Goal: Transaction & Acquisition: Purchase product/service

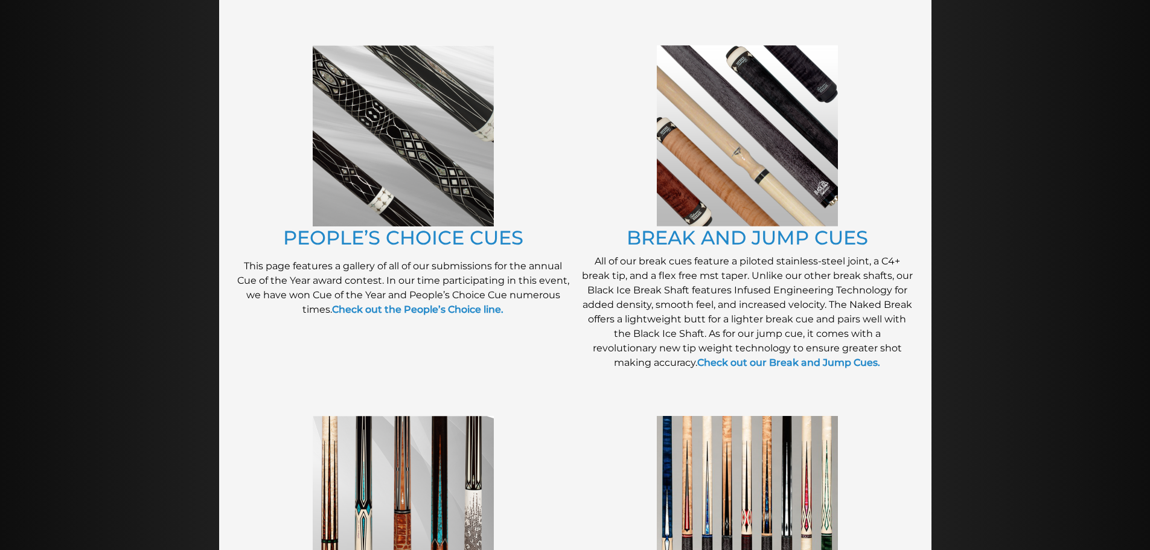
scroll to position [970, 0]
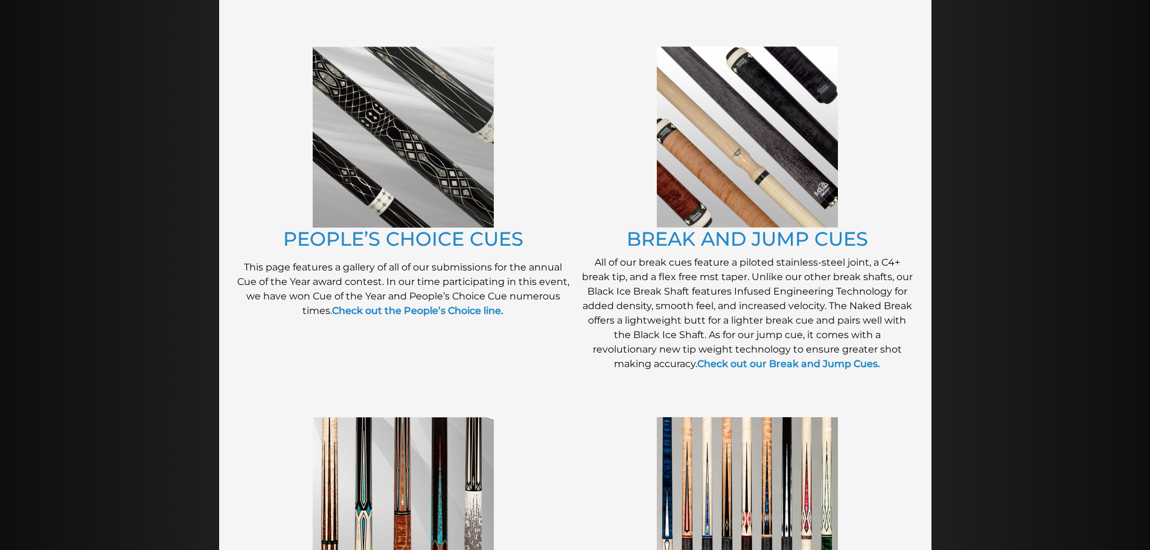
click at [399, 417] on img at bounding box center [403, 507] width 181 height 181
click at [750, 417] on img at bounding box center [747, 507] width 181 height 180
click at [758, 417] on img at bounding box center [747, 507] width 181 height 180
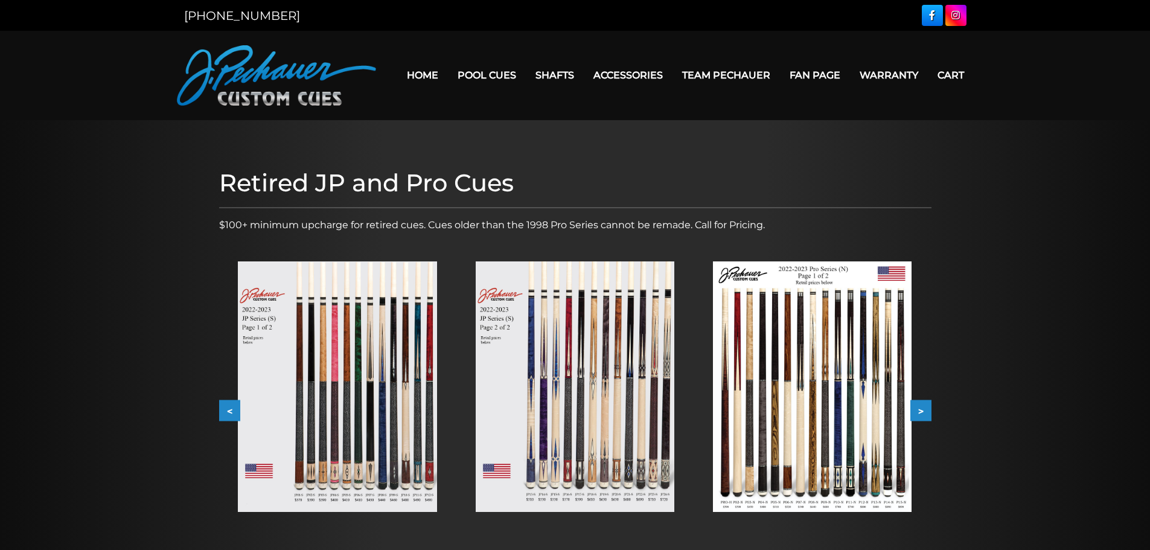
click at [339, 380] on img at bounding box center [337, 386] width 199 height 250
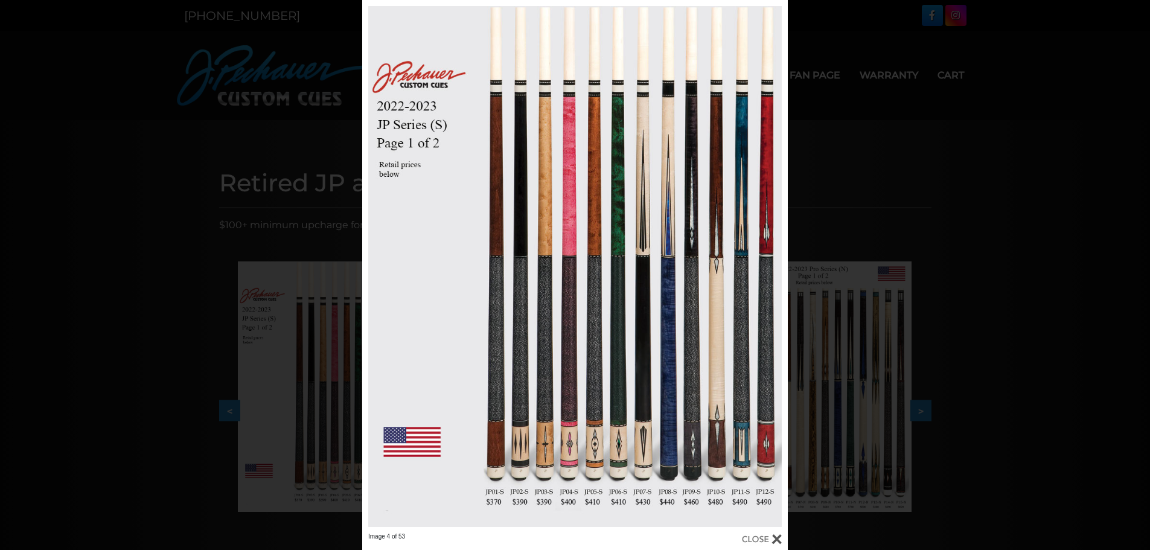
click at [594, 373] on div at bounding box center [574, 266] width 425 height 532
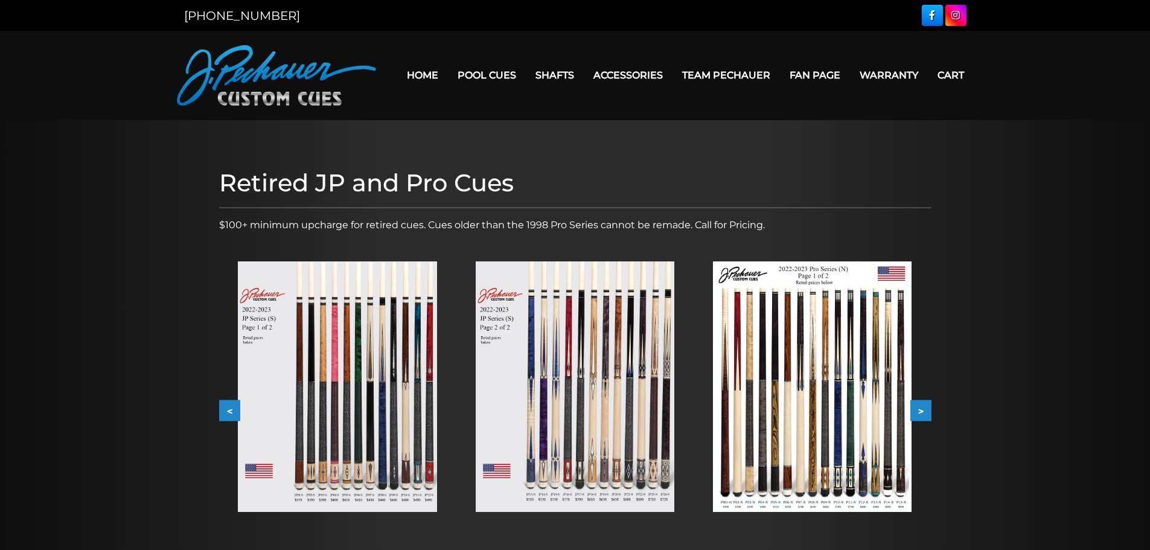
click at [594, 372] on img at bounding box center [575, 386] width 199 height 250
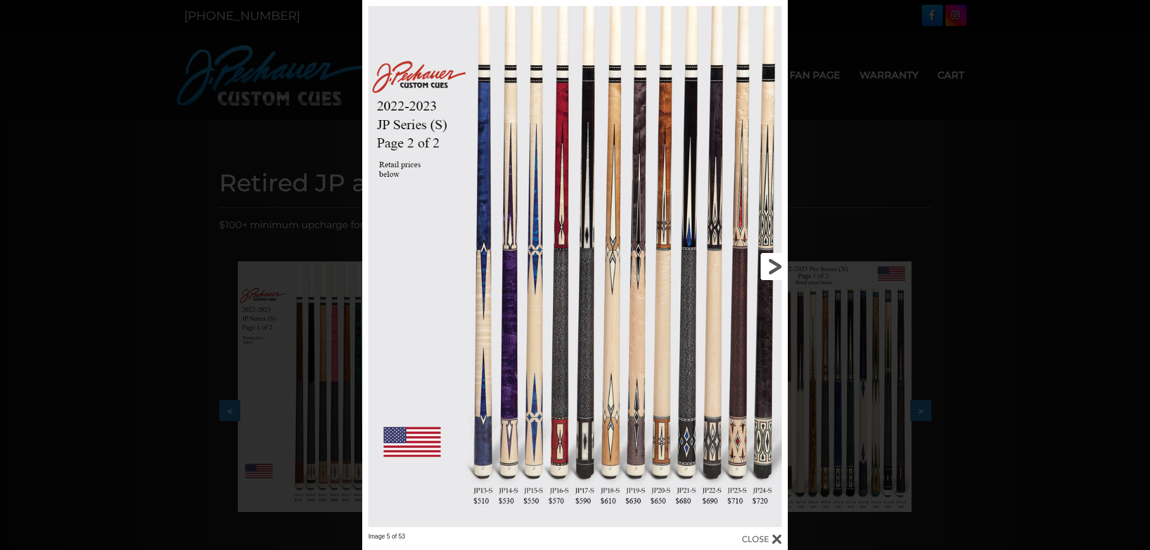
click at [609, 433] on link at bounding box center [691, 266] width 191 height 532
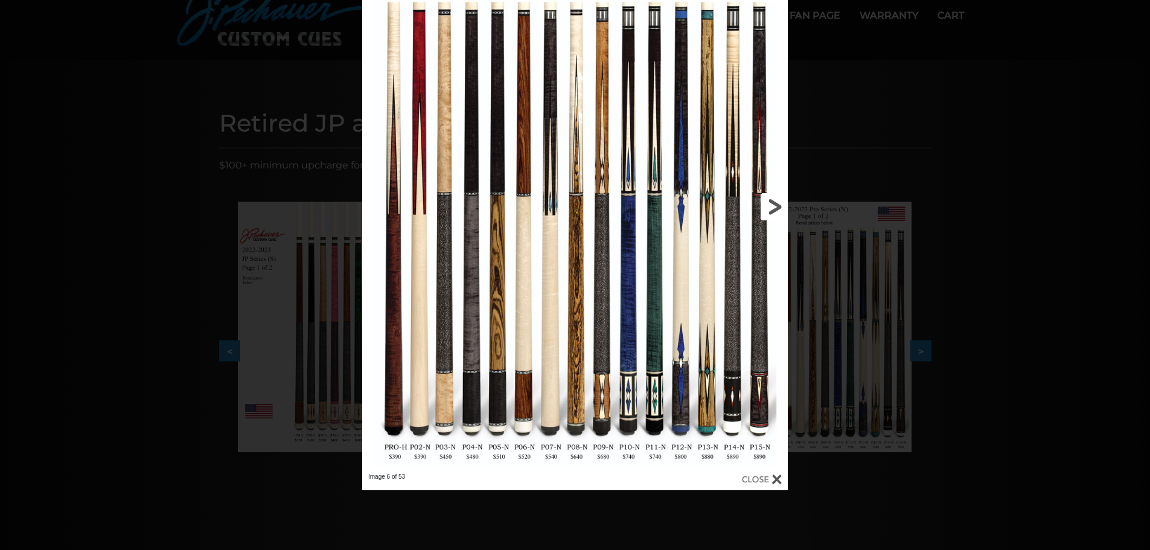
scroll to position [60, 0]
click at [704, 418] on link at bounding box center [691, 206] width 191 height 532
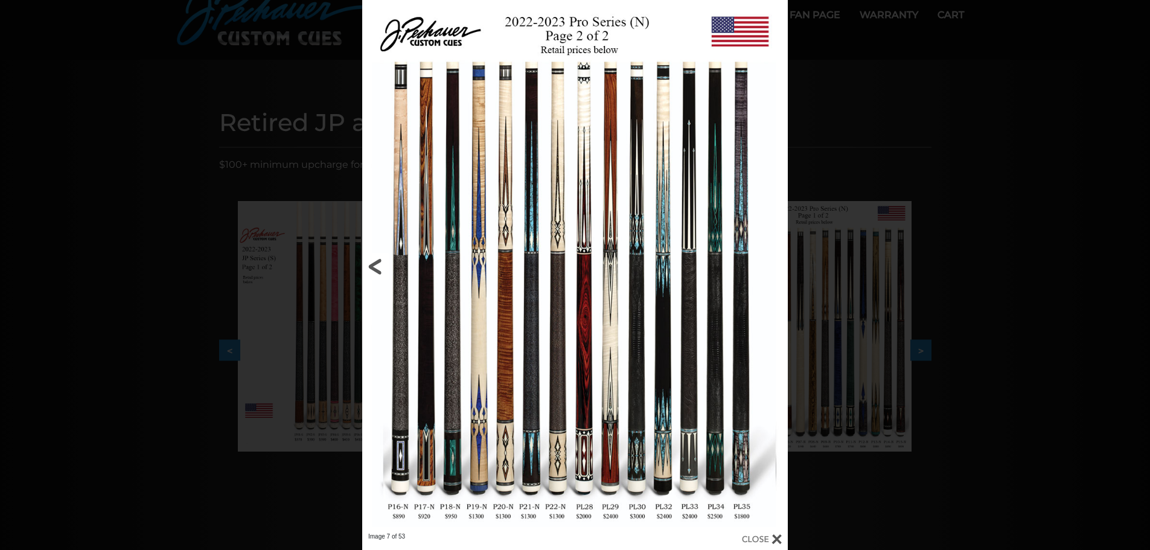
click at [375, 259] on link at bounding box center [457, 266] width 191 height 532
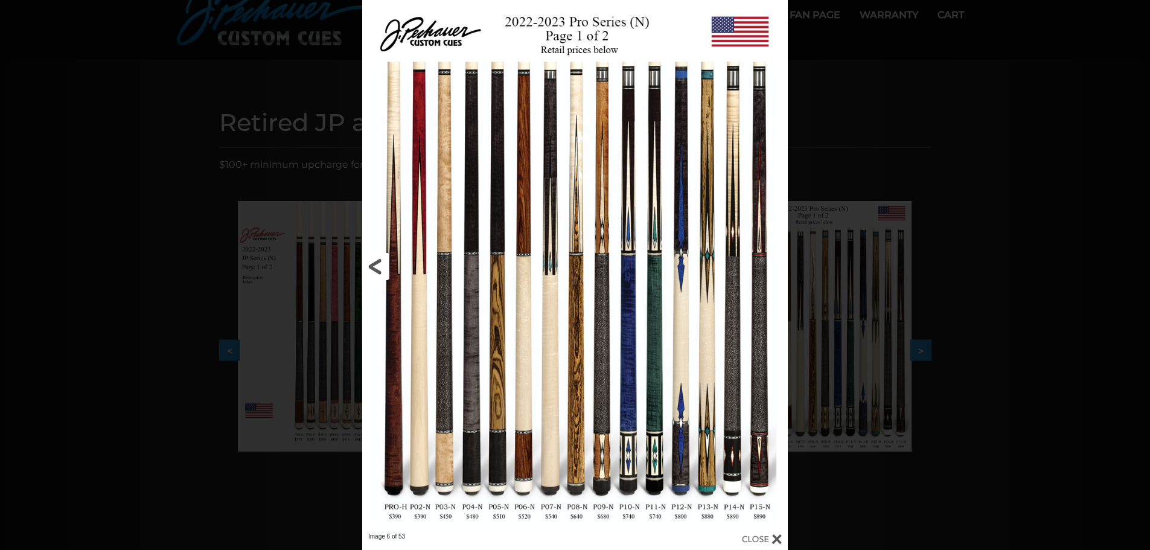
click at [363, 256] on link at bounding box center [457, 266] width 191 height 532
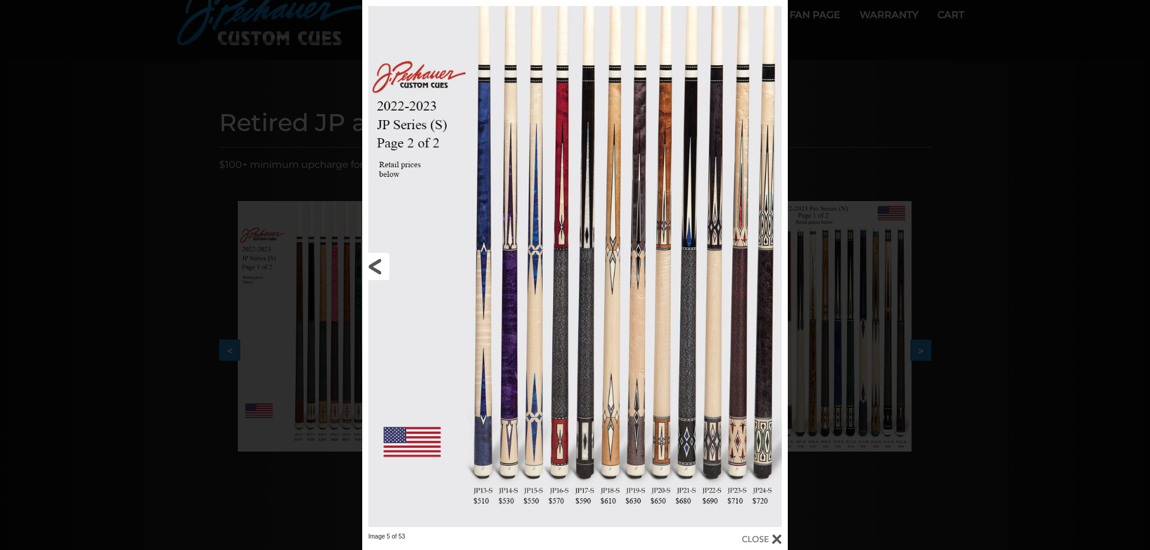
click at [375, 267] on link at bounding box center [457, 266] width 191 height 532
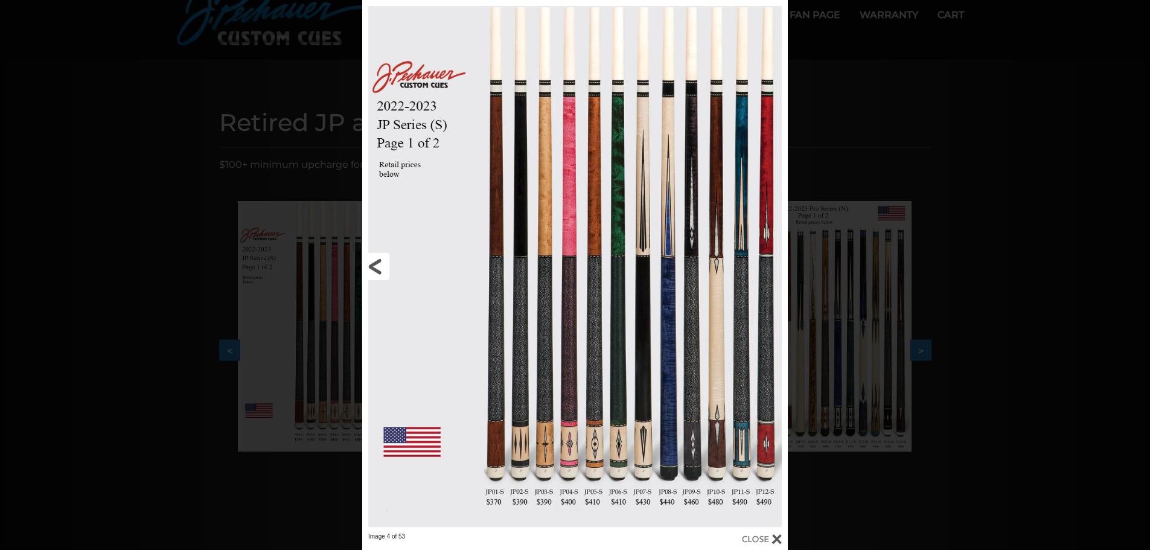
click at [375, 267] on link at bounding box center [457, 266] width 191 height 532
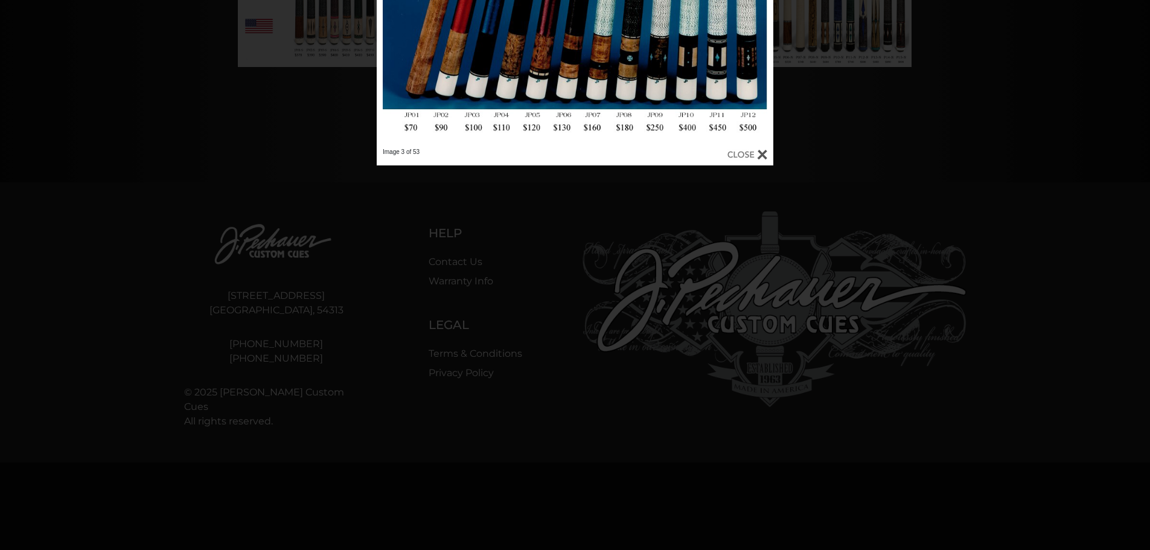
scroll to position [480, 0]
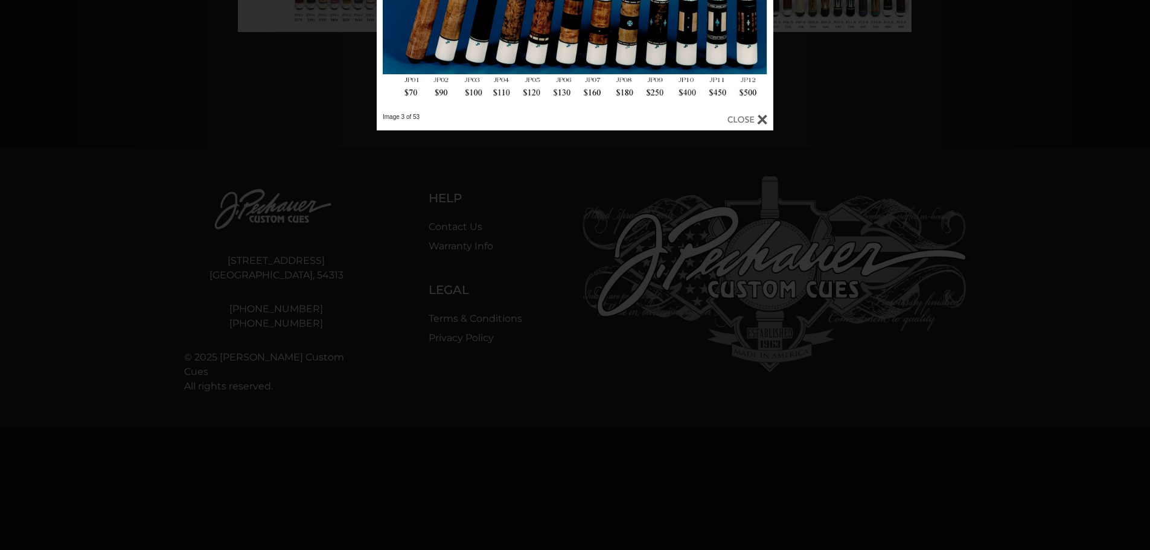
click at [738, 118] on div at bounding box center [747, 119] width 40 height 13
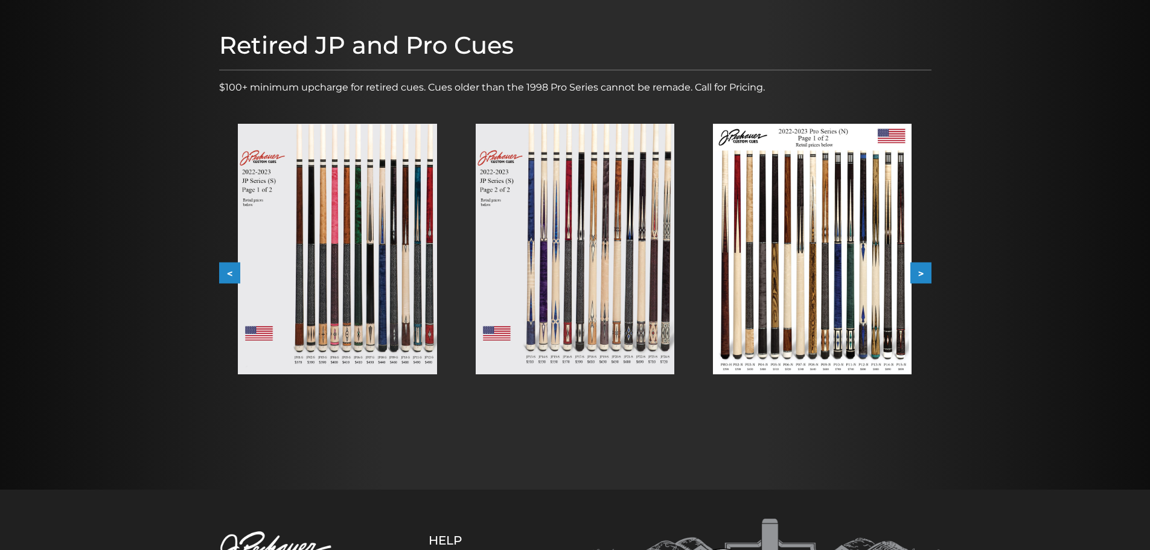
scroll to position [0, 0]
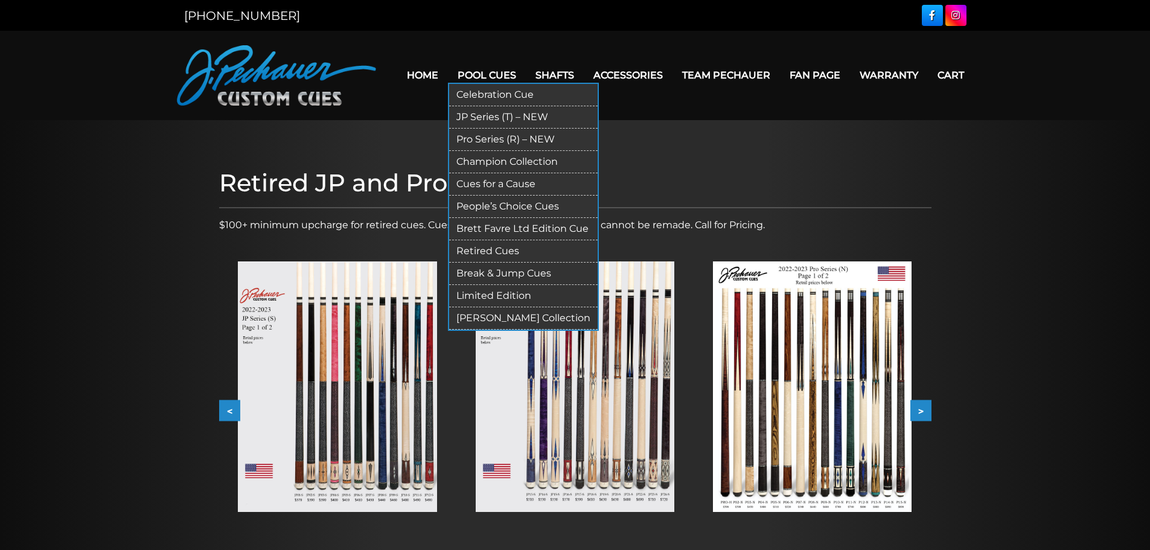
click at [526, 65] on link "Pool Cues" at bounding box center [487, 75] width 78 height 31
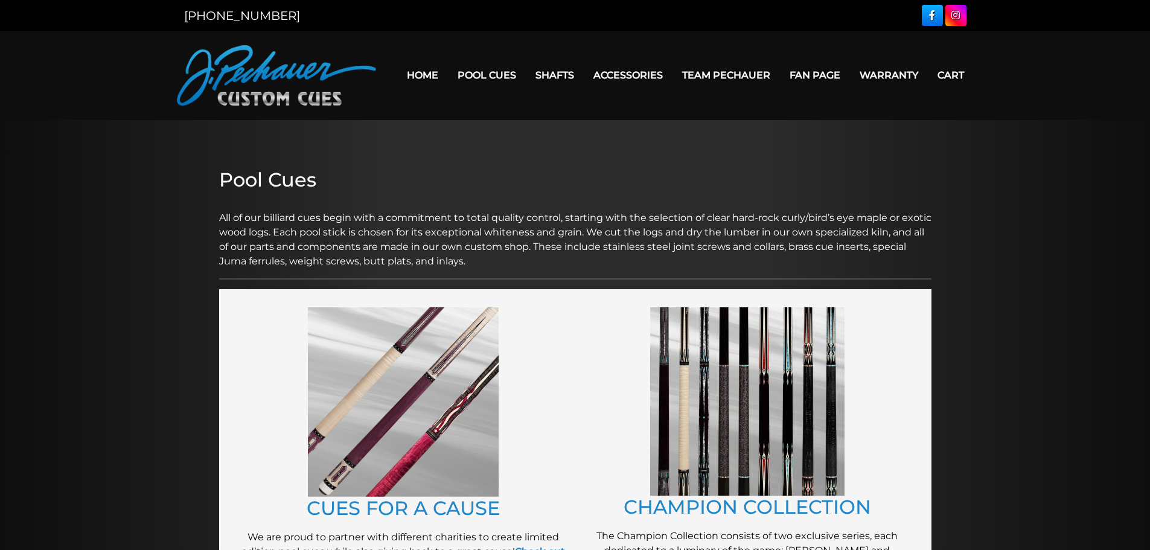
click at [391, 384] on img at bounding box center [403, 402] width 191 height 190
click at [760, 414] on img at bounding box center [747, 401] width 194 height 188
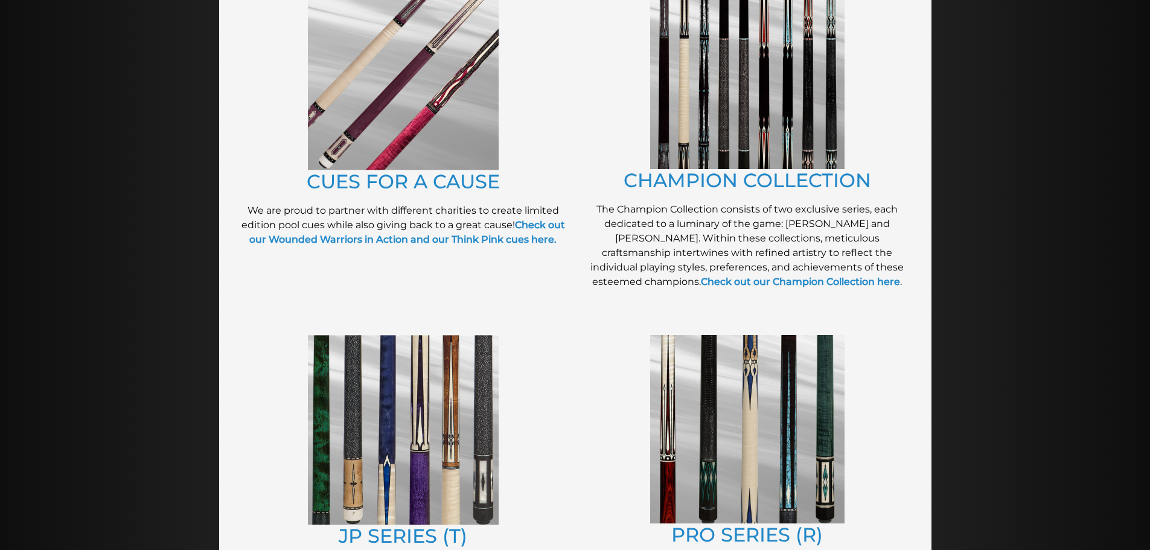
scroll to position [332, 0]
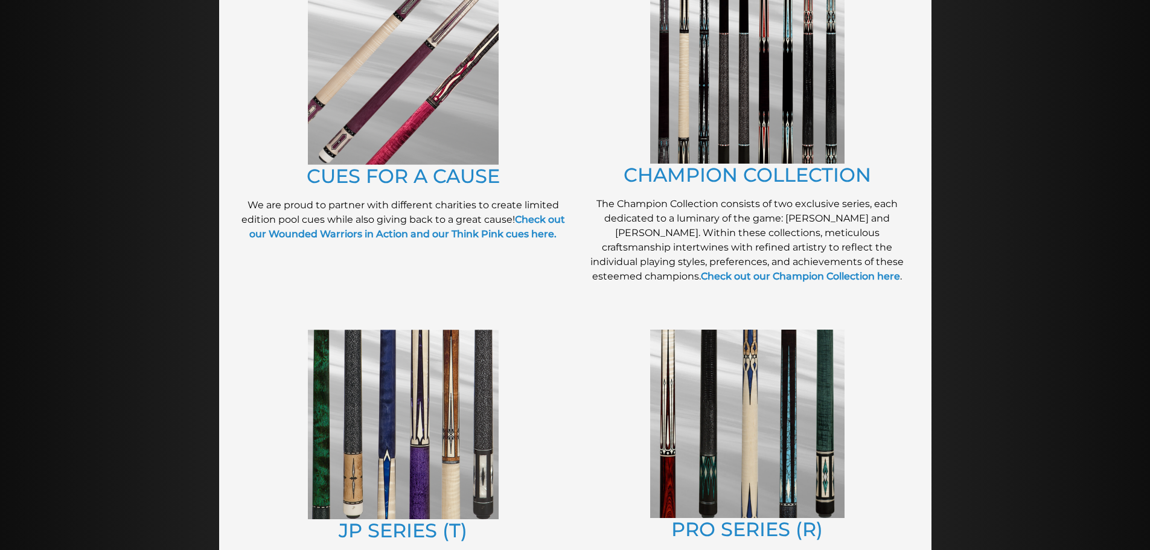
click at [392, 345] on img at bounding box center [403, 425] width 191 height 190
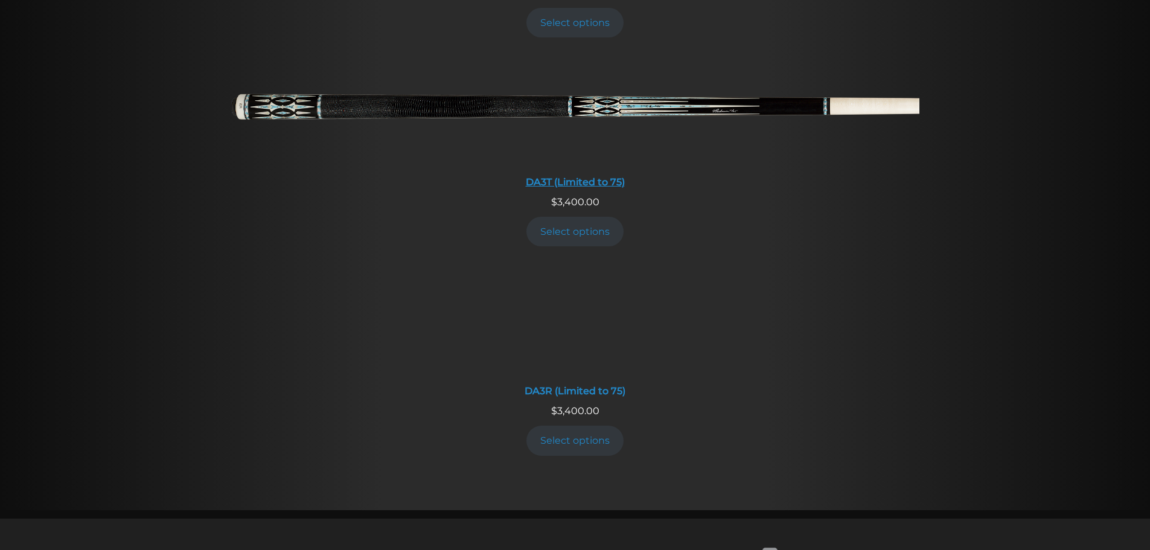
scroll to position [2302, 0]
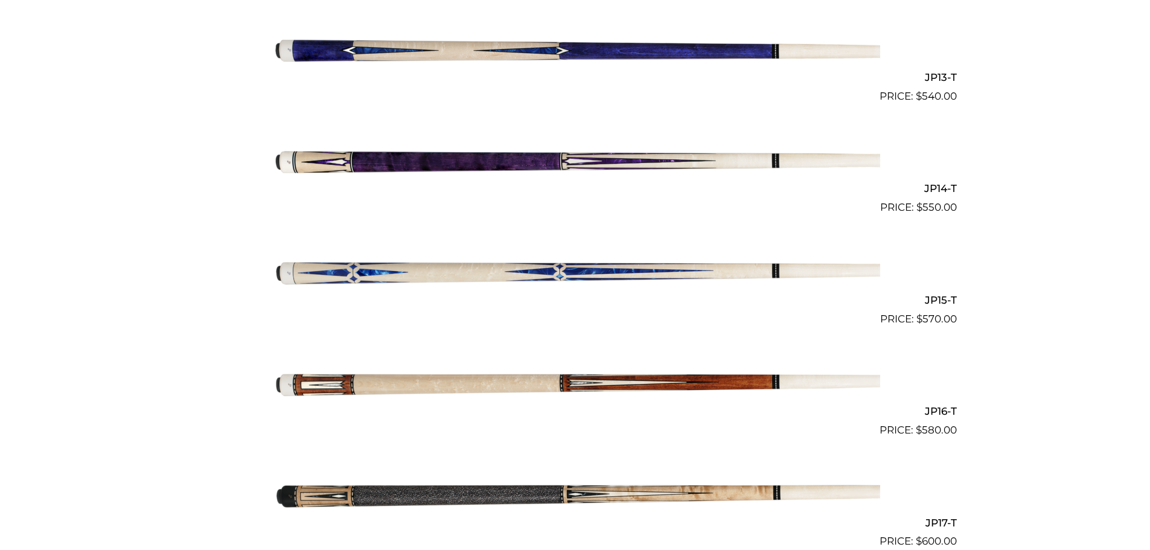
scroll to position [1731, 0]
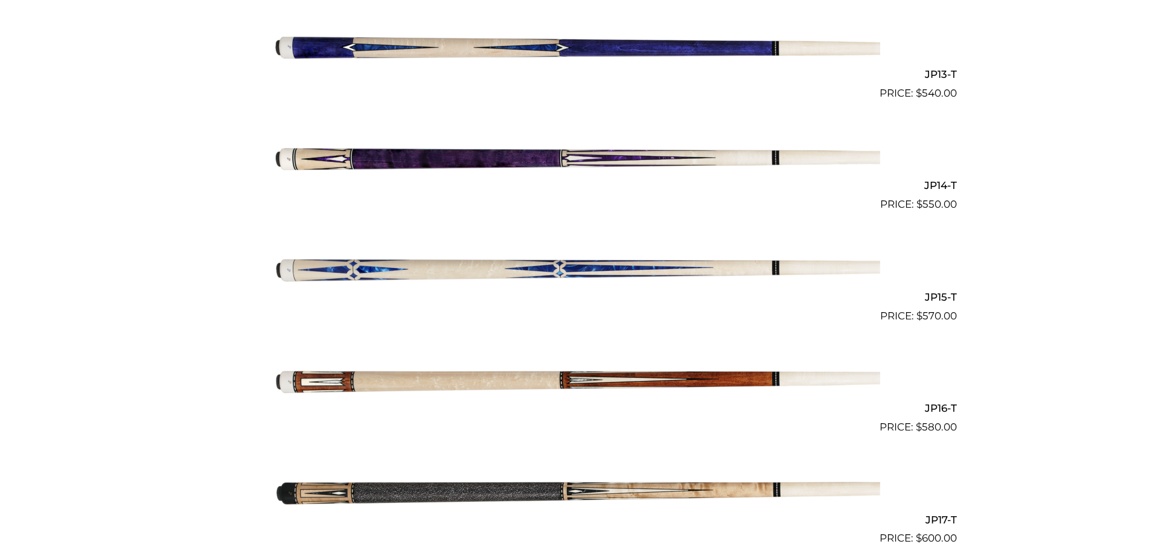
click at [455, 470] on img at bounding box center [575, 490] width 610 height 101
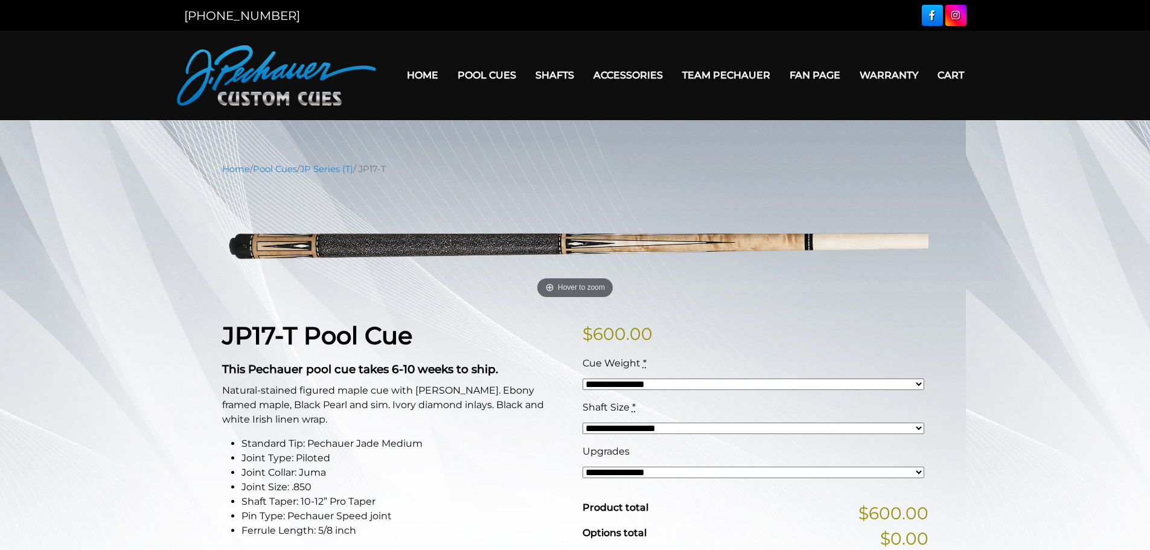
click at [659, 378] on select "**********" at bounding box center [753, 383] width 342 height 11
select select "*****"
click at [582, 378] on select "**********" at bounding box center [753, 383] width 342 height 11
click at [617, 422] on select "**********" at bounding box center [753, 427] width 342 height 11
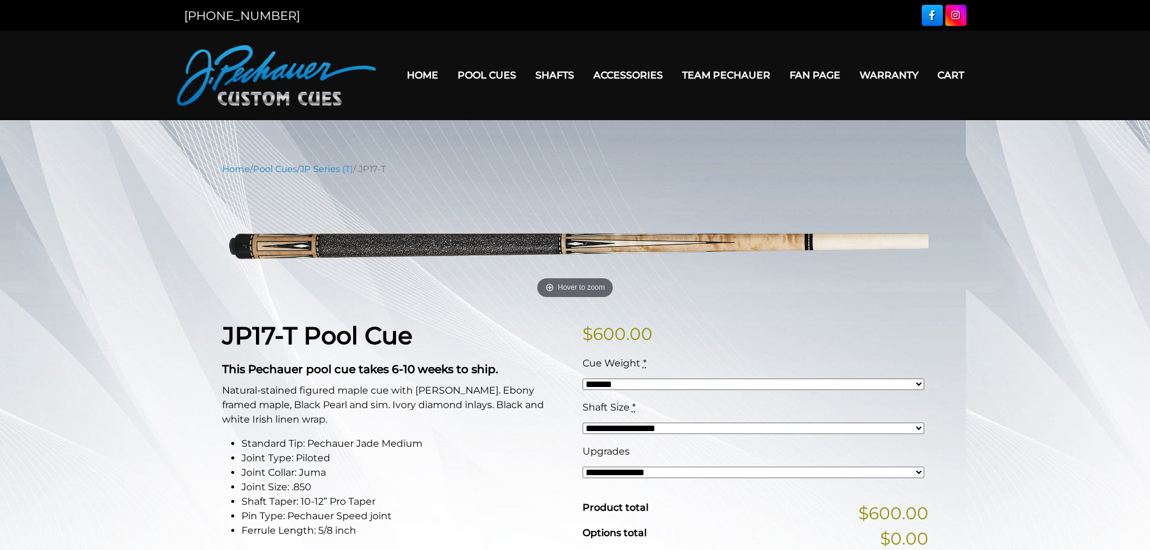
click at [601, 467] on select "**********" at bounding box center [753, 472] width 342 height 11
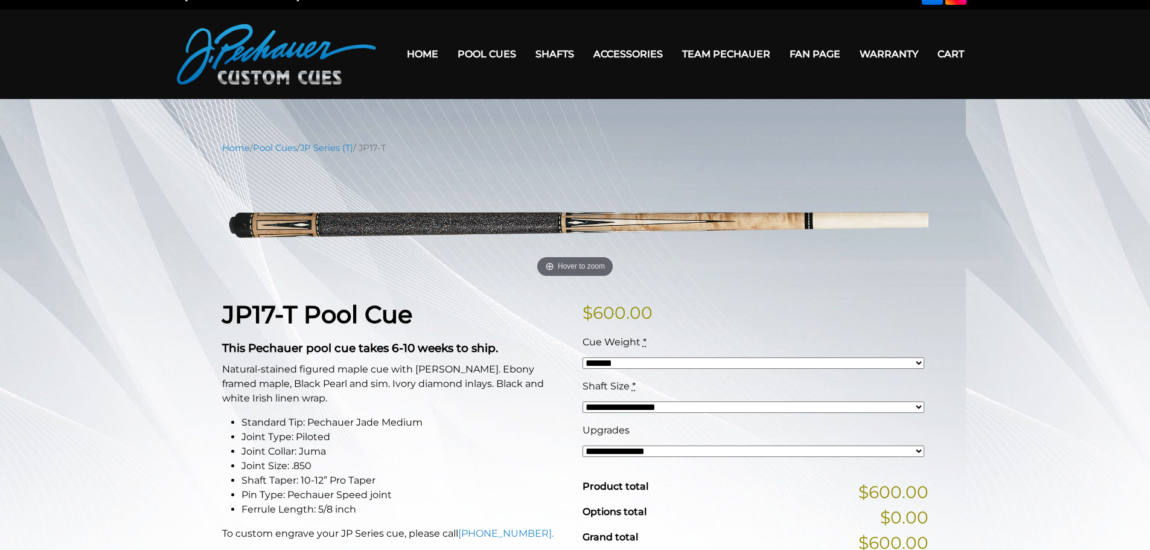
scroll to position [14, 0]
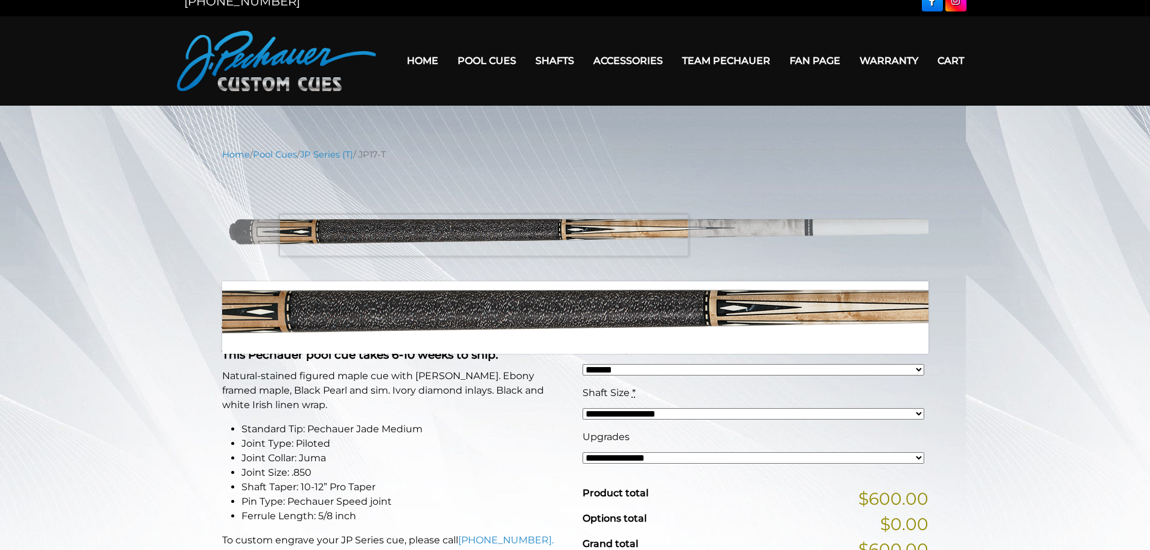
click at [483, 220] on img at bounding box center [575, 229] width 706 height 118
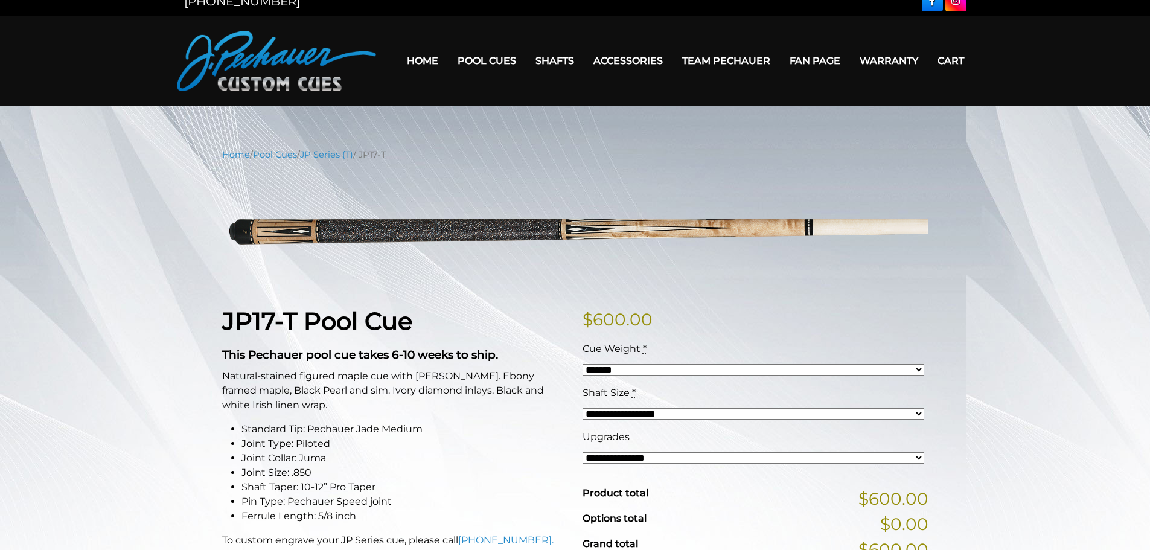
click at [780, 53] on link "Team Pechauer" at bounding box center [725, 60] width 107 height 31
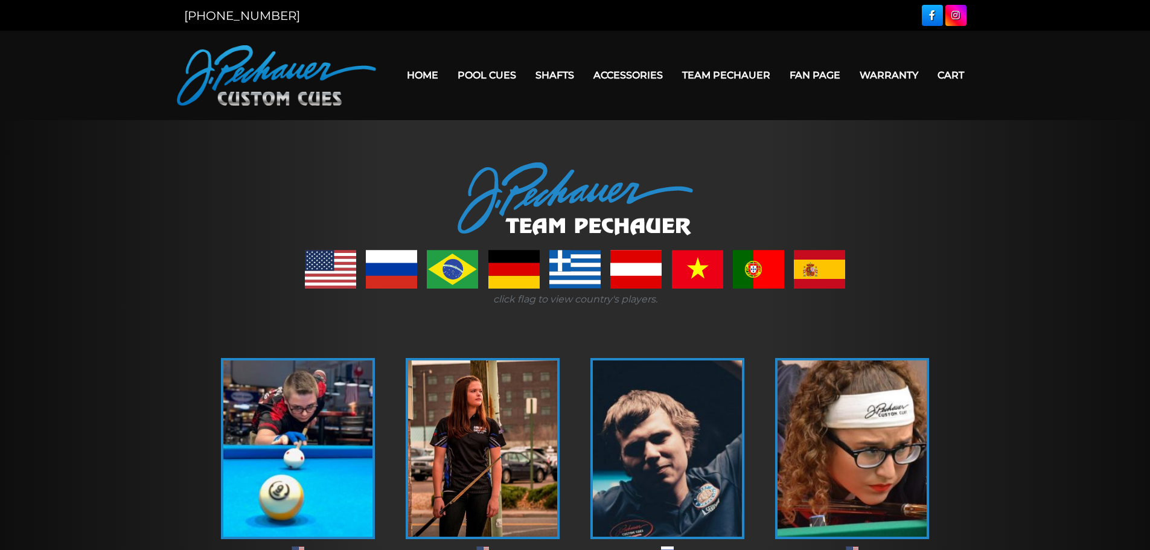
click at [850, 67] on link "Fan Page" at bounding box center [815, 75] width 70 height 31
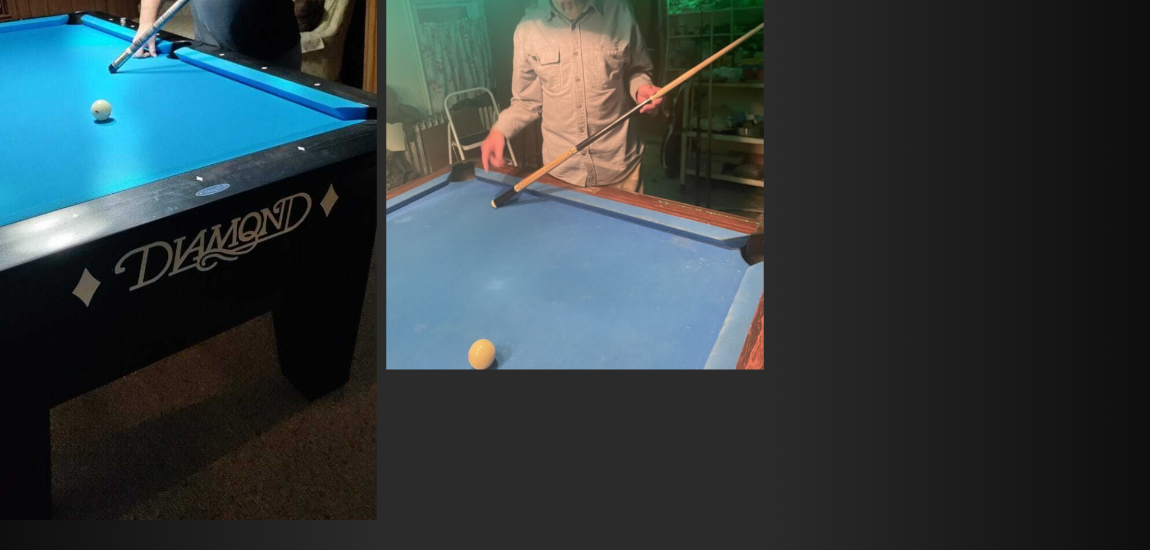
scroll to position [10504, 0]
